Goal: Task Accomplishment & Management: Use online tool/utility

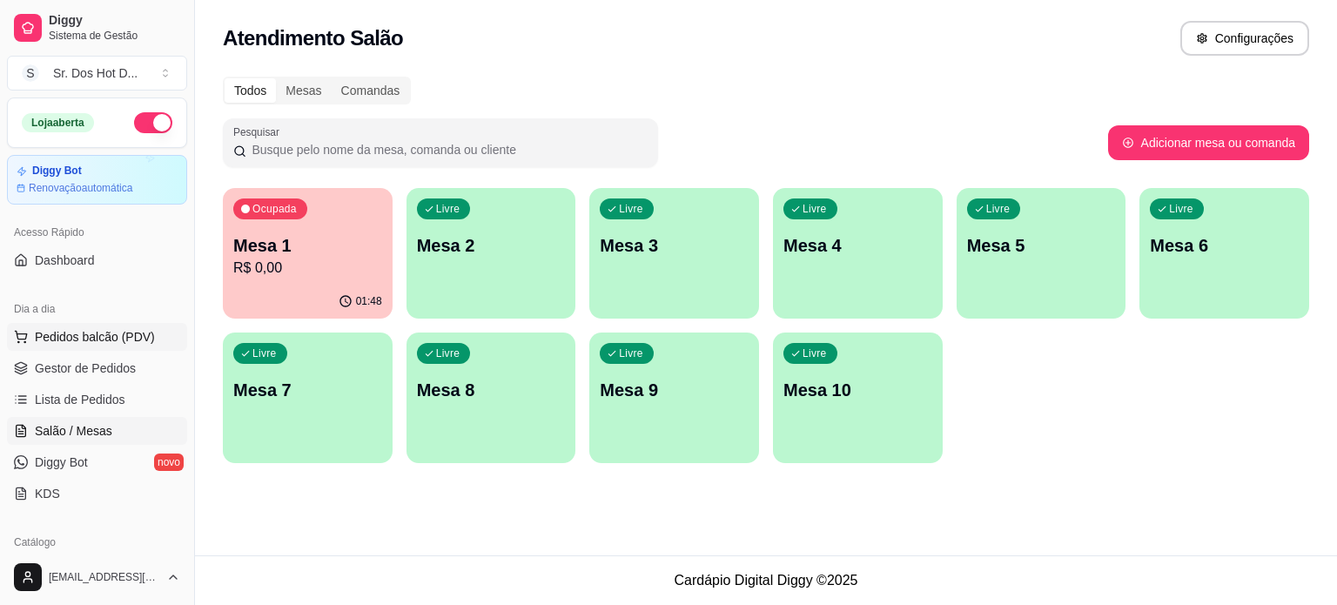
click at [78, 340] on span "Pedidos balcão (PDV)" at bounding box center [95, 336] width 120 height 17
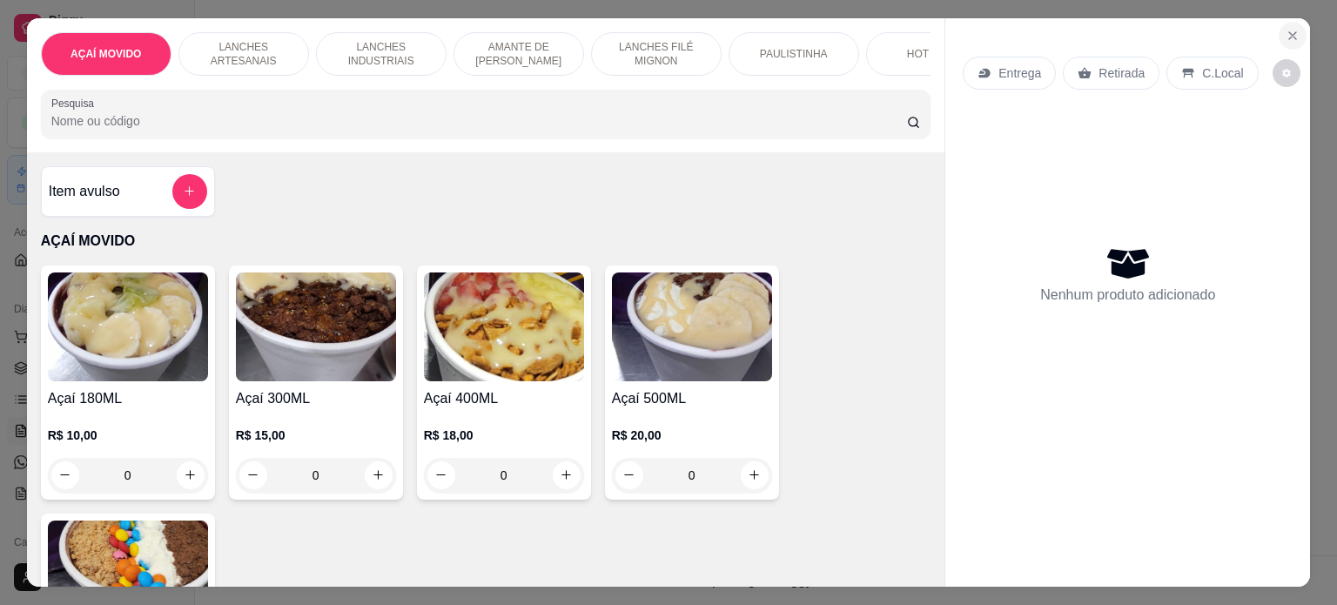
click at [1282, 22] on button "Close" at bounding box center [1293, 36] width 28 height 28
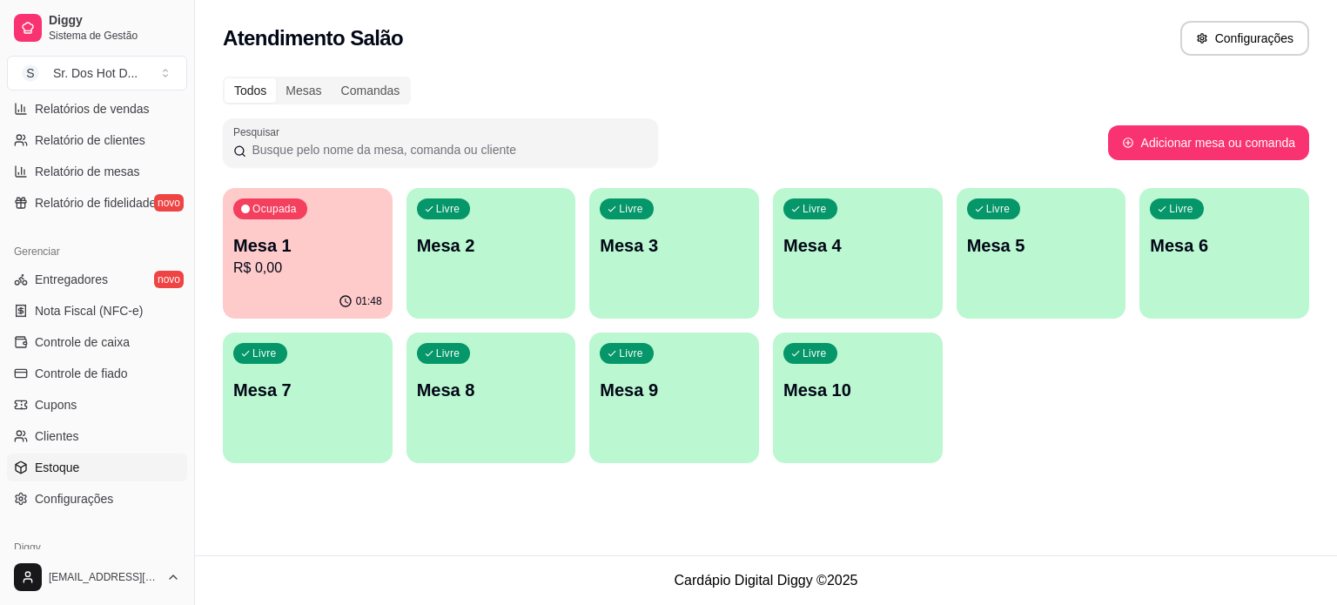
scroll to position [610, 0]
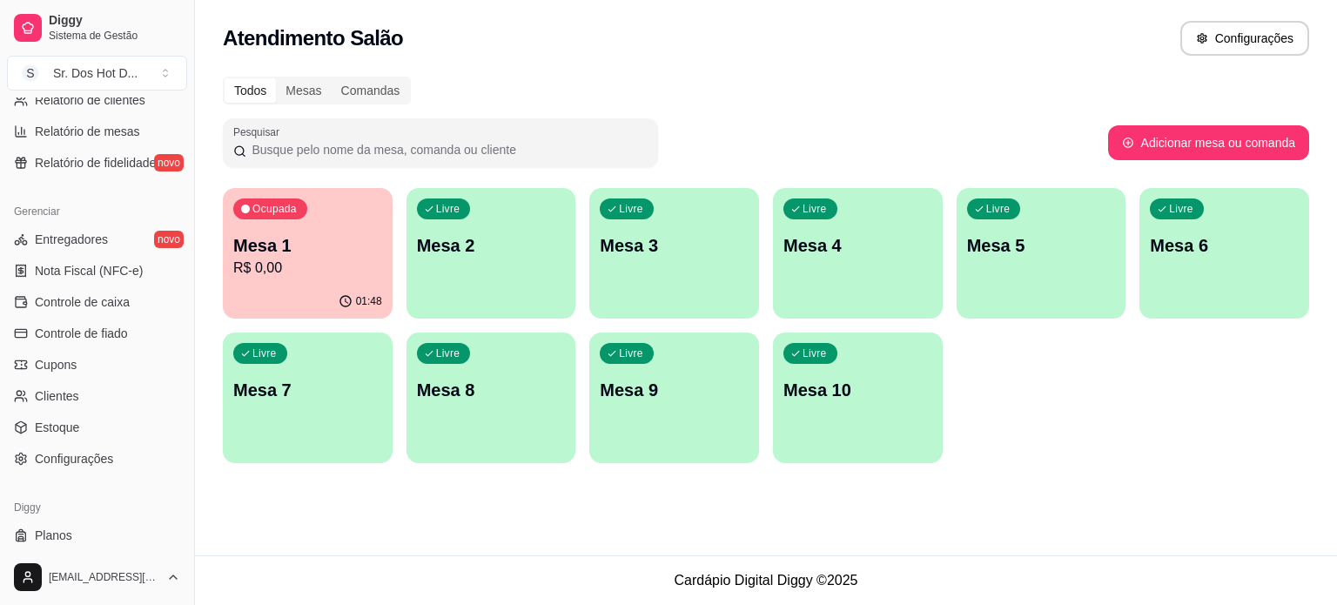
click at [102, 379] on ul "Entregadores novo Nota Fiscal (NFC-e) Controle de caixa Controle de fiado Cupon…" at bounding box center [97, 349] width 180 height 247
click at [79, 365] on link "Cupons" at bounding box center [97, 365] width 180 height 28
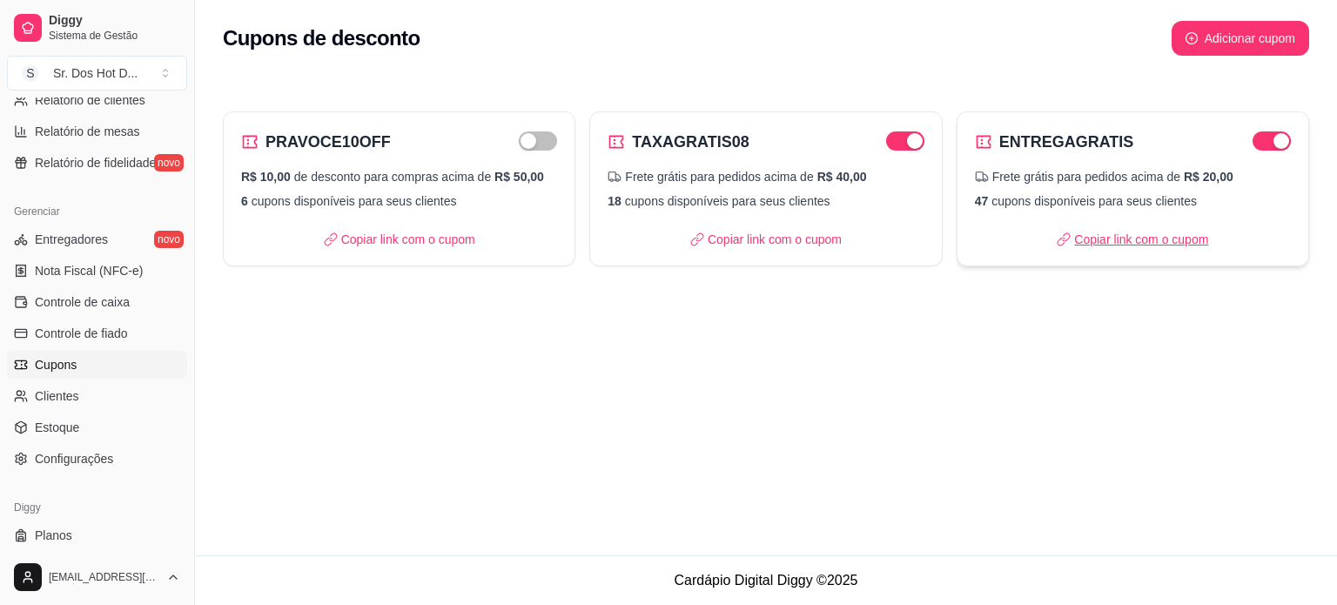
click at [1163, 241] on p "Copiar link com o cupom" at bounding box center [1133, 239] width 152 height 17
